Goal: Information Seeking & Learning: Compare options

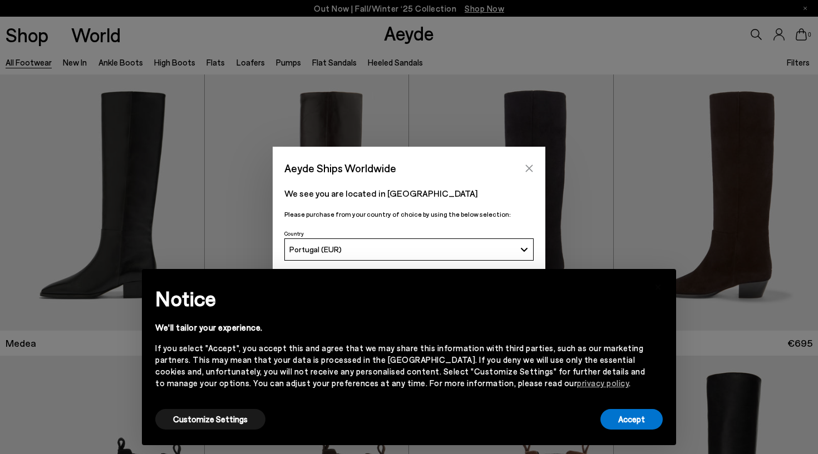
click at [415, 164] on button "Close" at bounding box center [529, 168] width 17 height 17
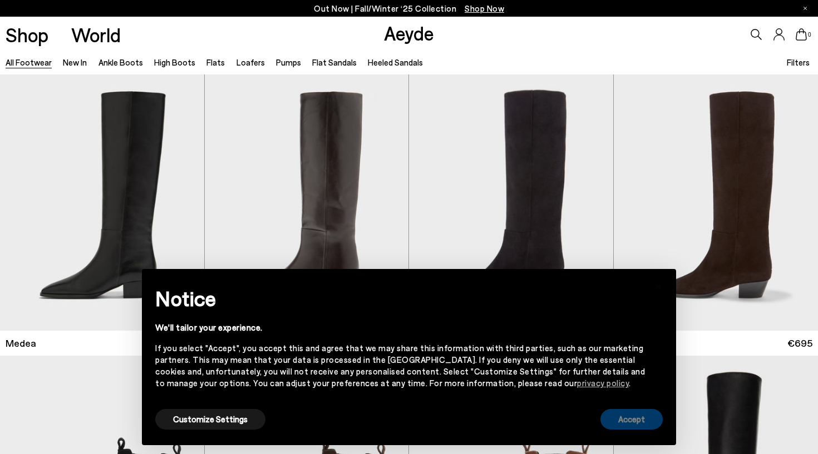
click at [415, 333] on button "Accept" at bounding box center [631, 419] width 62 height 21
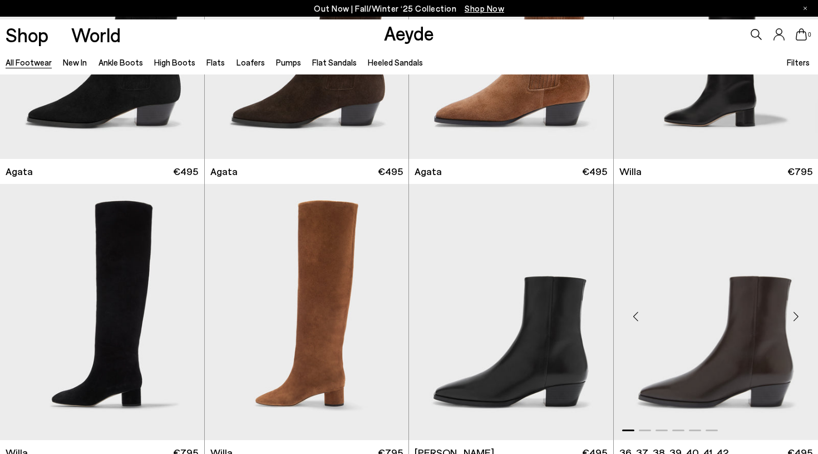
scroll to position [459, 0]
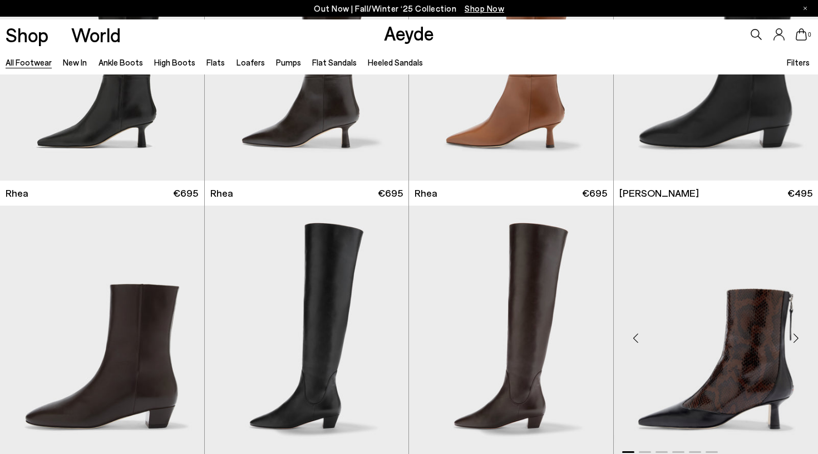
scroll to position [2463, 0]
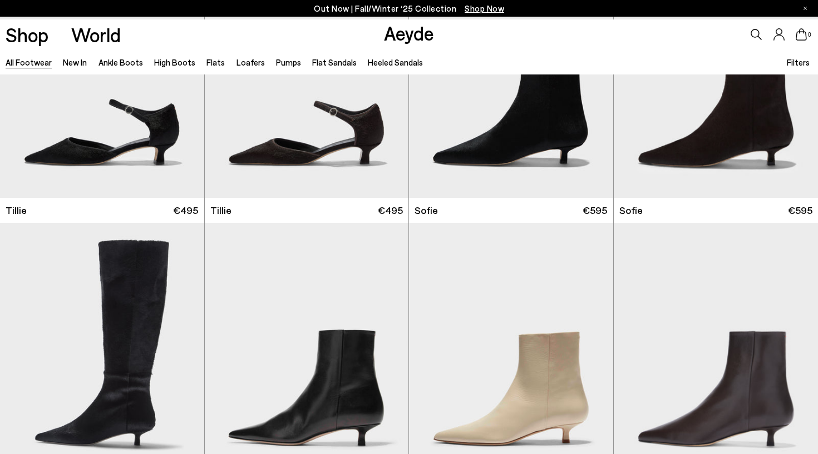
scroll to position [3215, 0]
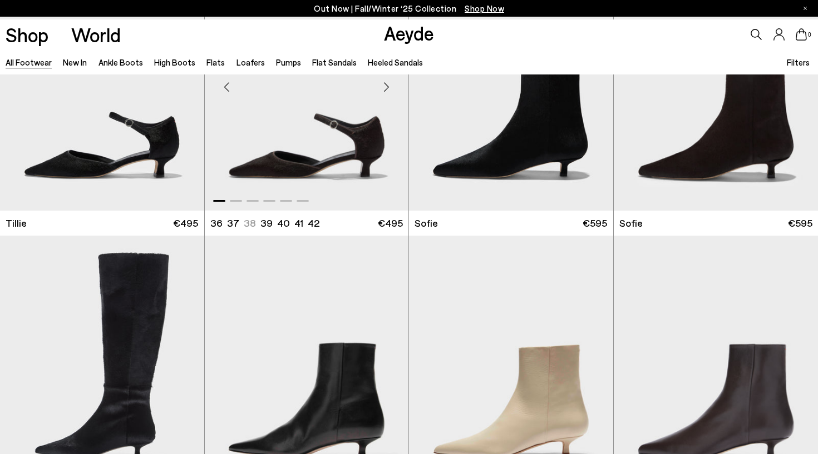
click at [336, 167] on img "1 / 6" at bounding box center [307, 82] width 204 height 256
click at [138, 123] on img "1 / 6" at bounding box center [102, 82] width 204 height 256
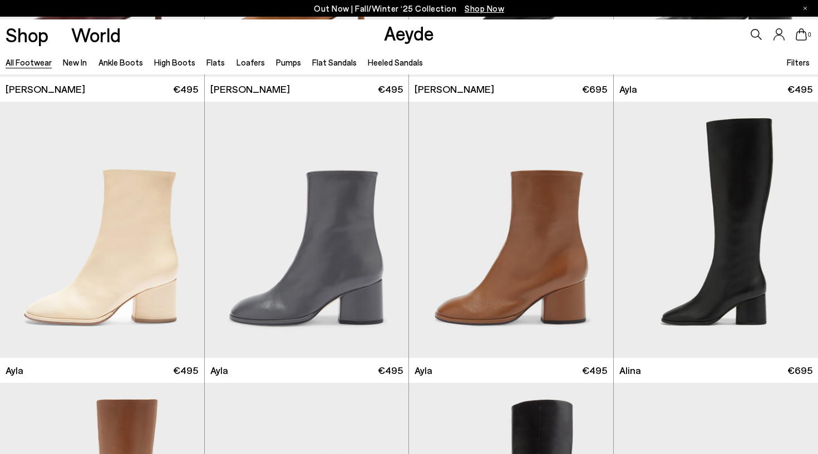
scroll to position [5885, 0]
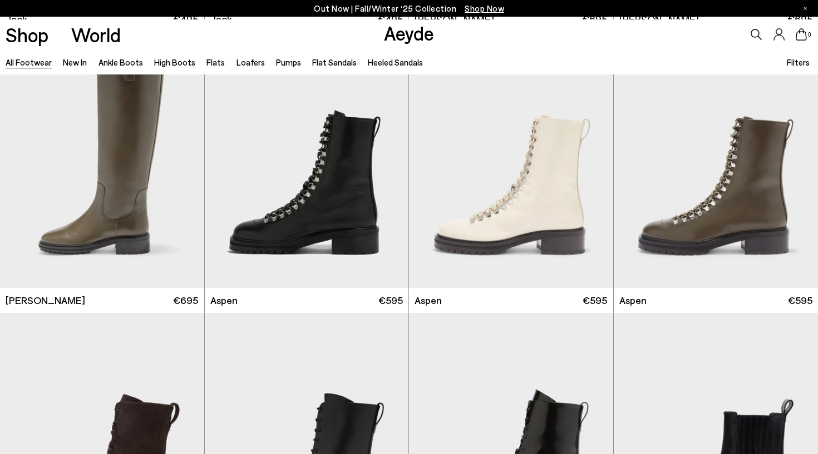
scroll to position [7360, 0]
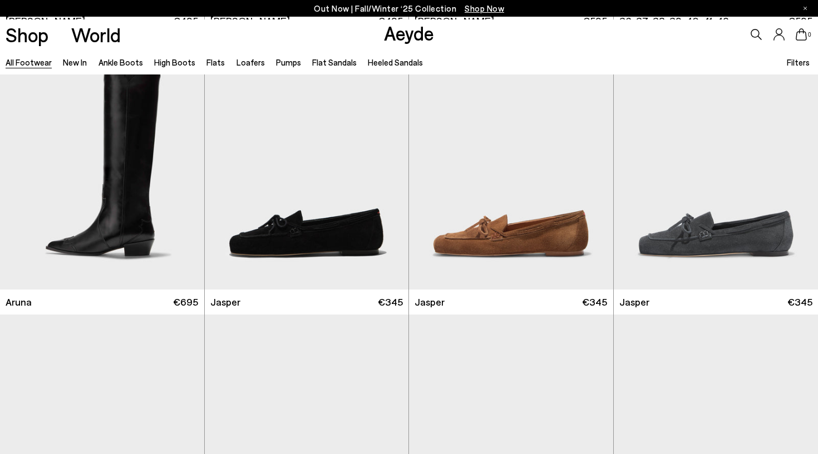
scroll to position [8771, 0]
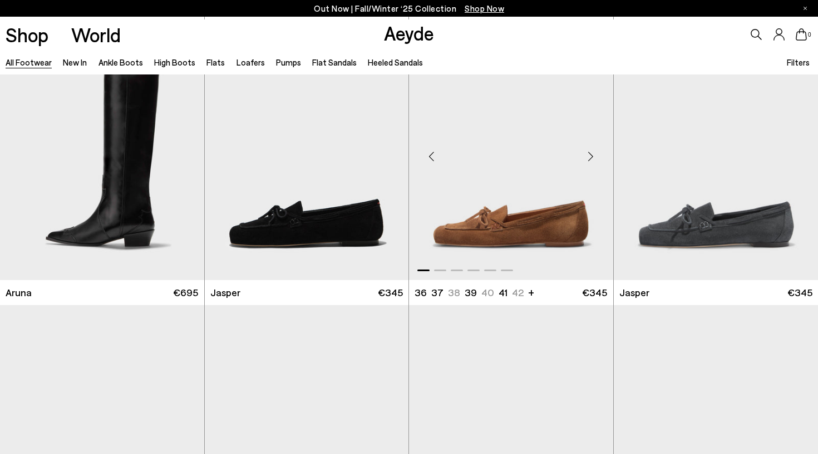
click at [415, 230] on img "1 / 6" at bounding box center [511, 152] width 204 height 256
click at [415, 236] on img "1 / 6" at bounding box center [715, 152] width 205 height 256
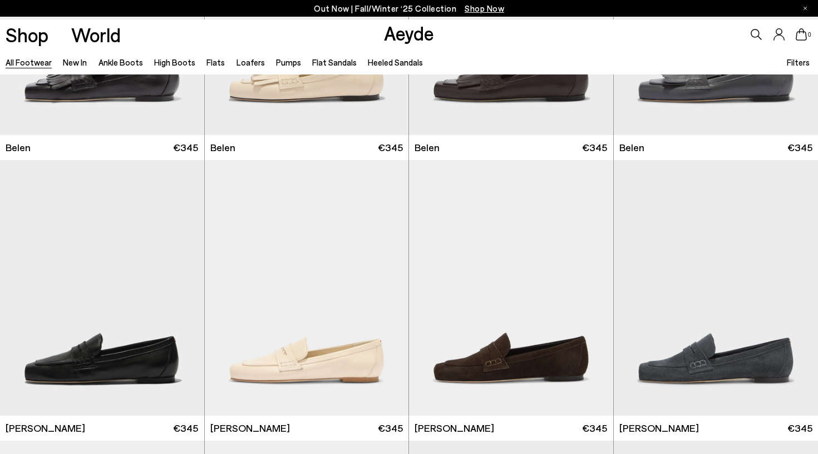
scroll to position [9199, 0]
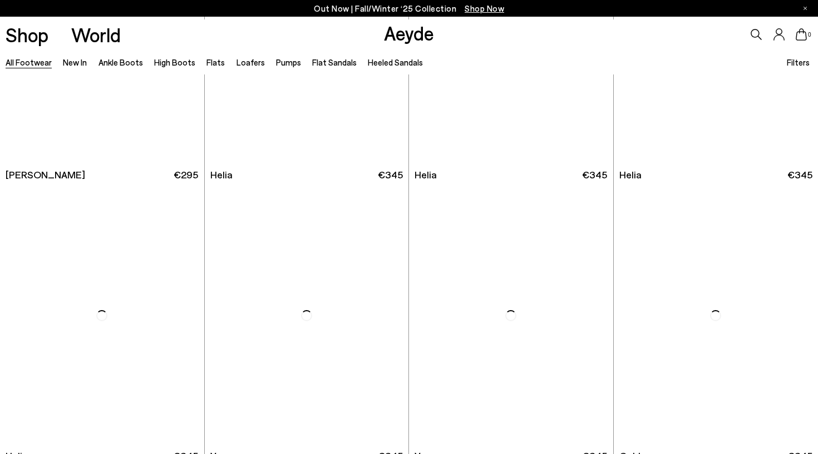
scroll to position [10885, 0]
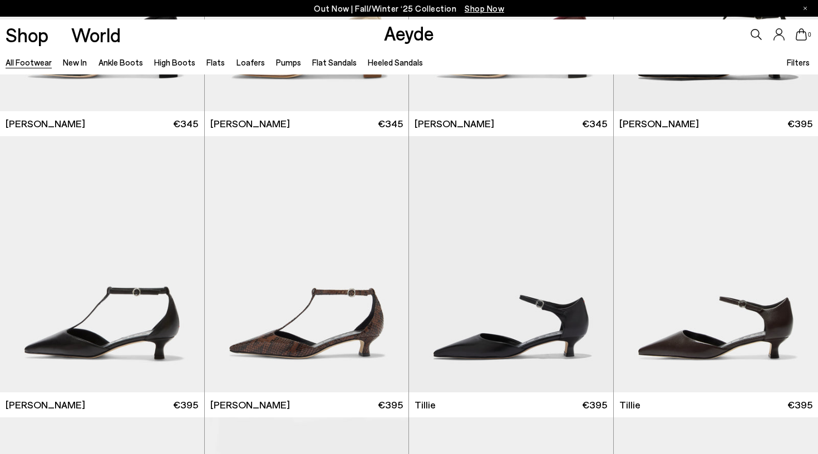
scroll to position [11754, 0]
click at [152, 306] on img "1 / 6" at bounding box center [102, 264] width 204 height 256
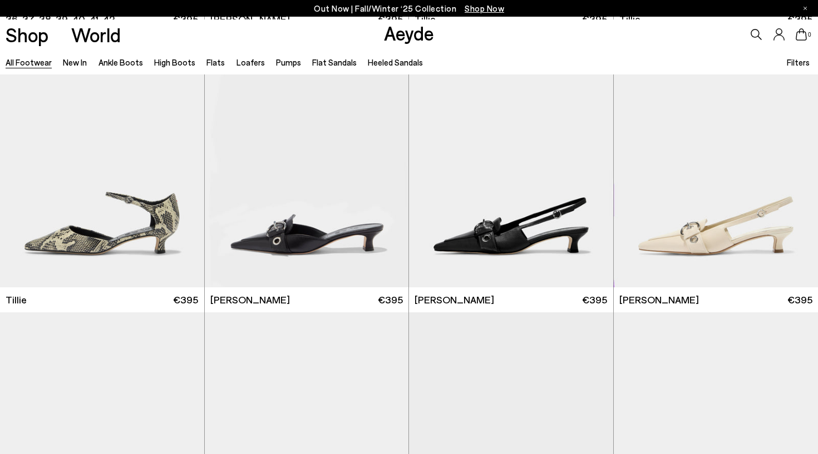
scroll to position [12143, 0]
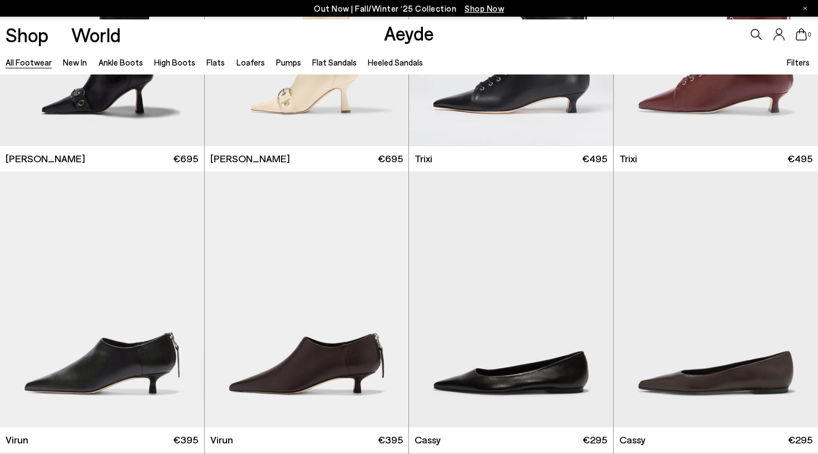
scroll to position [13144, 0]
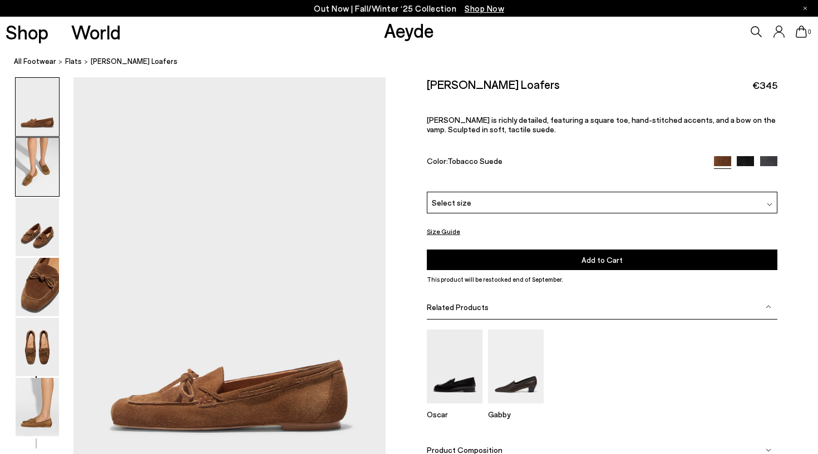
click at [33, 175] on img at bounding box center [37, 167] width 43 height 58
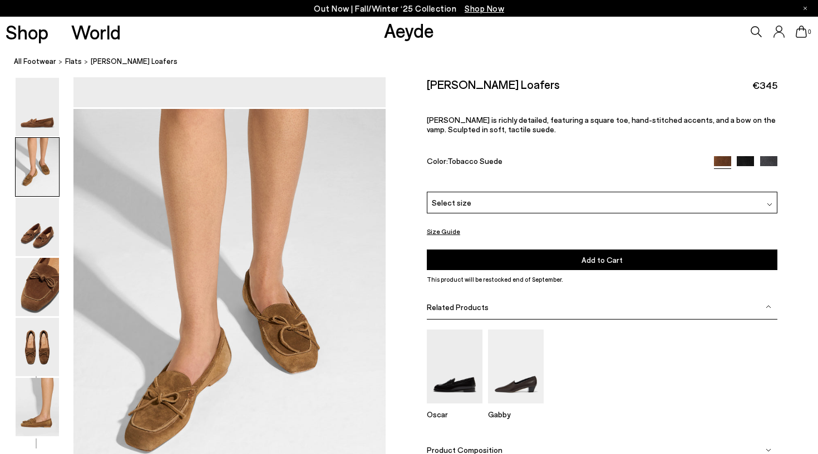
scroll to position [418, 0]
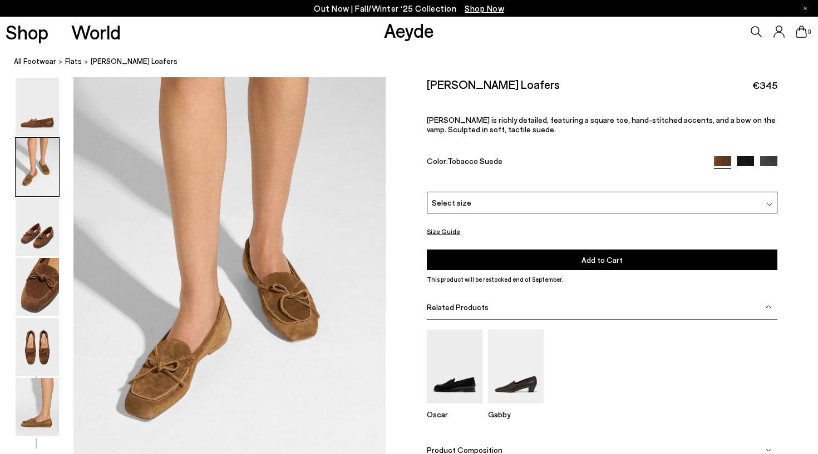
click at [33, 175] on img at bounding box center [37, 167] width 43 height 58
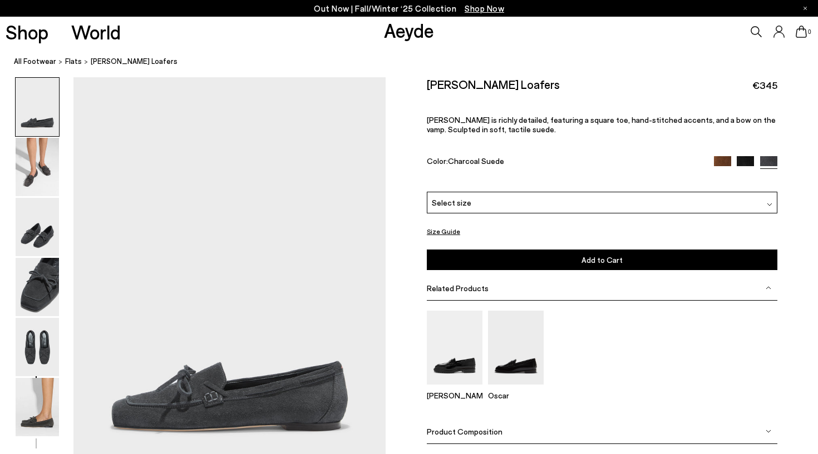
click at [711, 236] on div "Size Guide" at bounding box center [602, 232] width 350 height 14
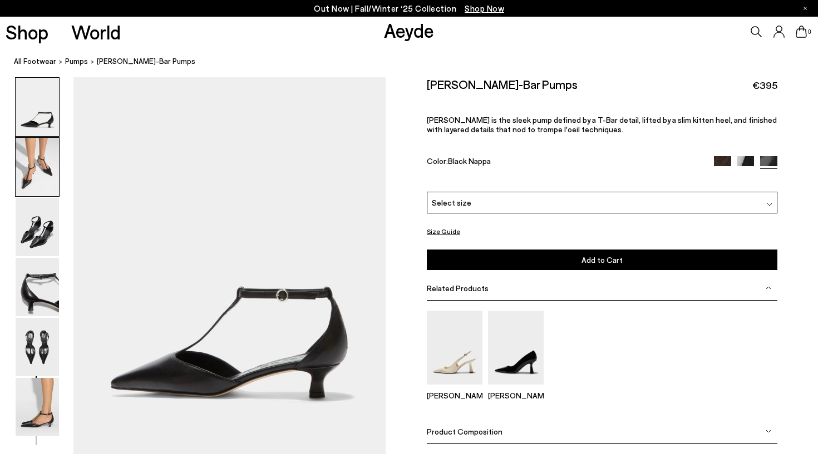
click at [41, 174] on img at bounding box center [37, 167] width 43 height 58
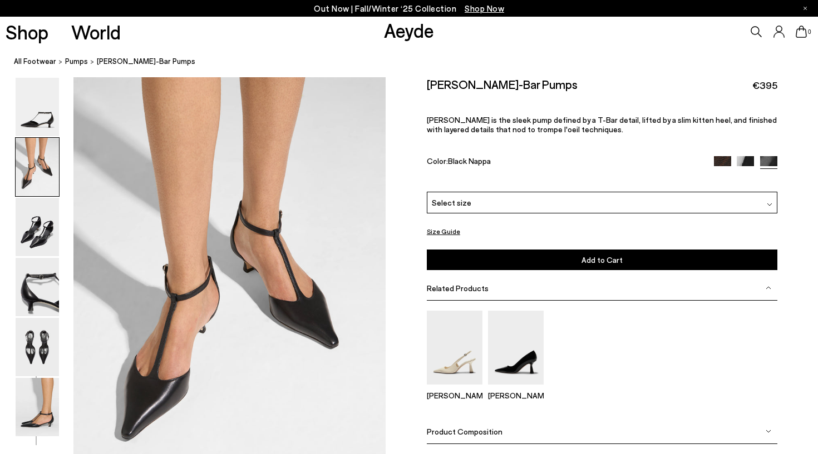
click at [41, 174] on img at bounding box center [37, 167] width 43 height 58
